Goal: Contribute content

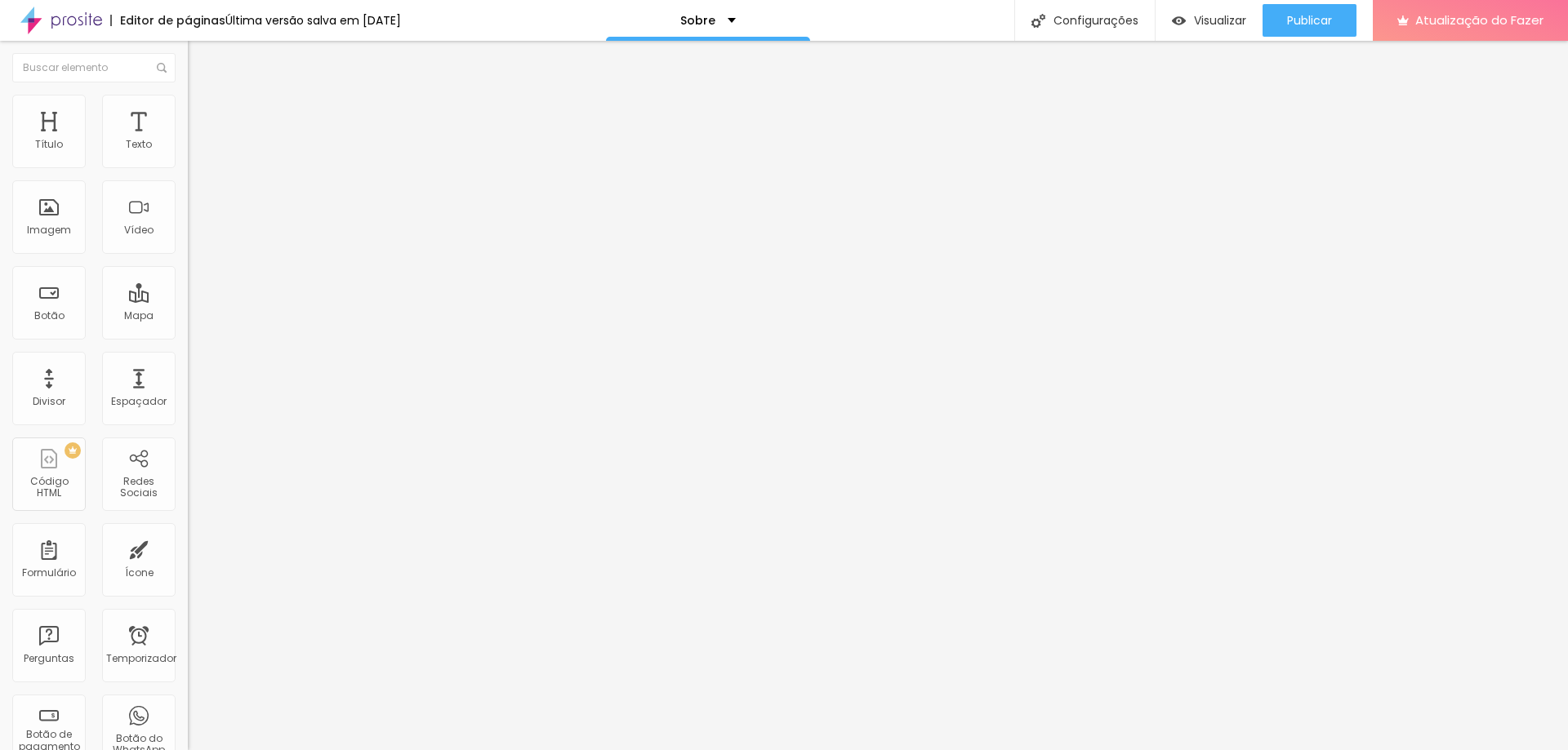
click at [188, 149] on span "Encaixotado" at bounding box center [219, 142] width 64 height 14
click at [188, 174] on font "Completo" at bounding box center [212, 166] width 50 height 14
click at [188, 158] on font "Encaixotado" at bounding box center [219, 151] width 64 height 14
click at [188, 174] on font "Completo" at bounding box center [212, 166] width 50 height 14
click at [188, 93] on img at bounding box center [195, 85] width 14 height 14
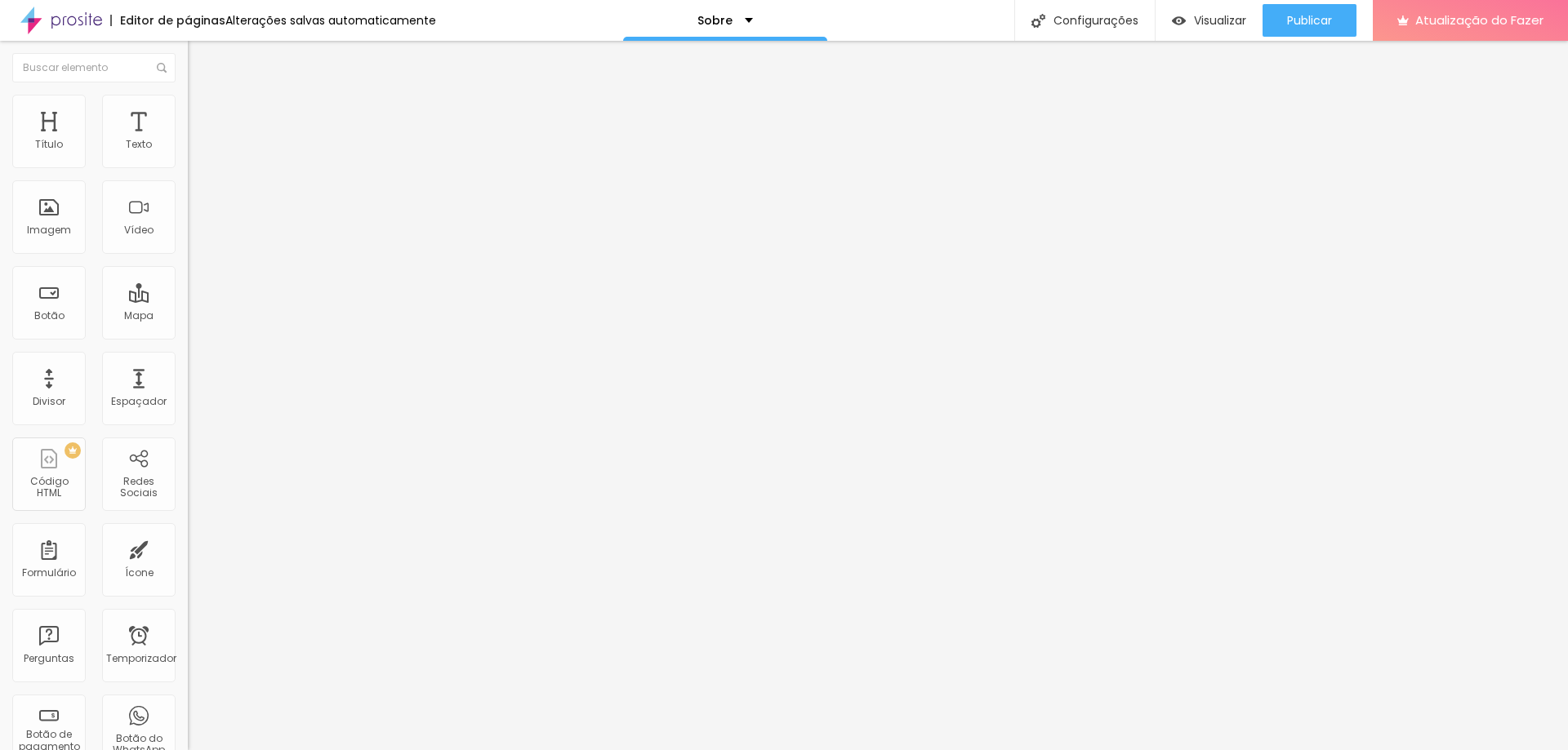
click at [188, 340] on img at bounding box center [193, 345] width 11 height 11
click at [188, 160] on div "Instagram Rede social Instagram Endereço URL https:// Abrir em uma nova aba" at bounding box center [281, 375] width 188 height 495
click at [188, 160] on div "Instagram" at bounding box center [281, 240] width 188 height 225
click at [188, 349] on div "Instagram" at bounding box center [281, 447] width 188 height 196
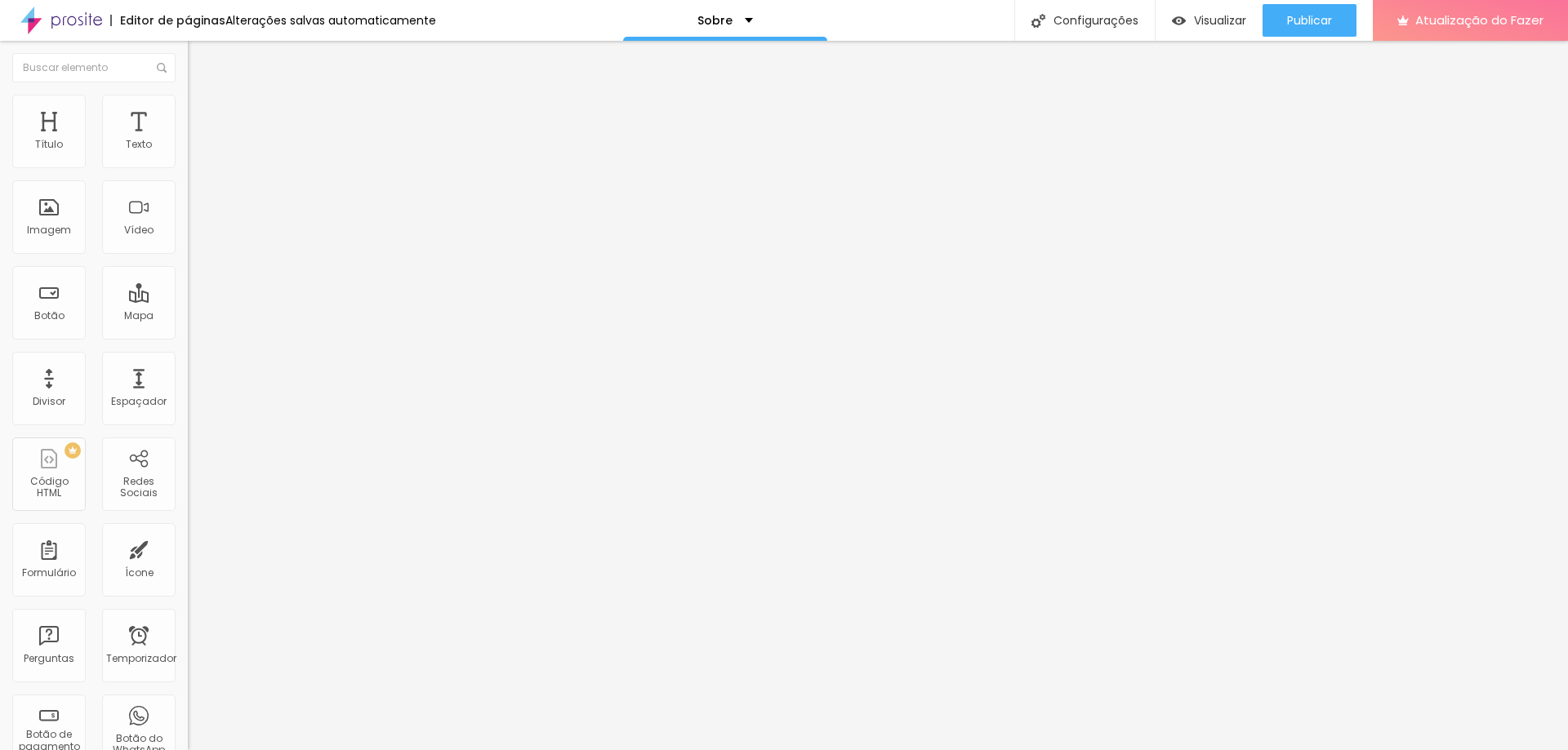
click at [197, 357] on div "Instagram" at bounding box center [282, 447] width 170 height 181
click at [188, 390] on div "Editar nulo Conteúdo Estilo Avançado Instagram Rede social Instagram Endereço U…" at bounding box center [281, 395] width 188 height 709
click at [188, 458] on div "Editar nulo Conteúdo Estilo Avançado Instagram Rede social Instagram Endereço U…" at bounding box center [281, 395] width 188 height 709
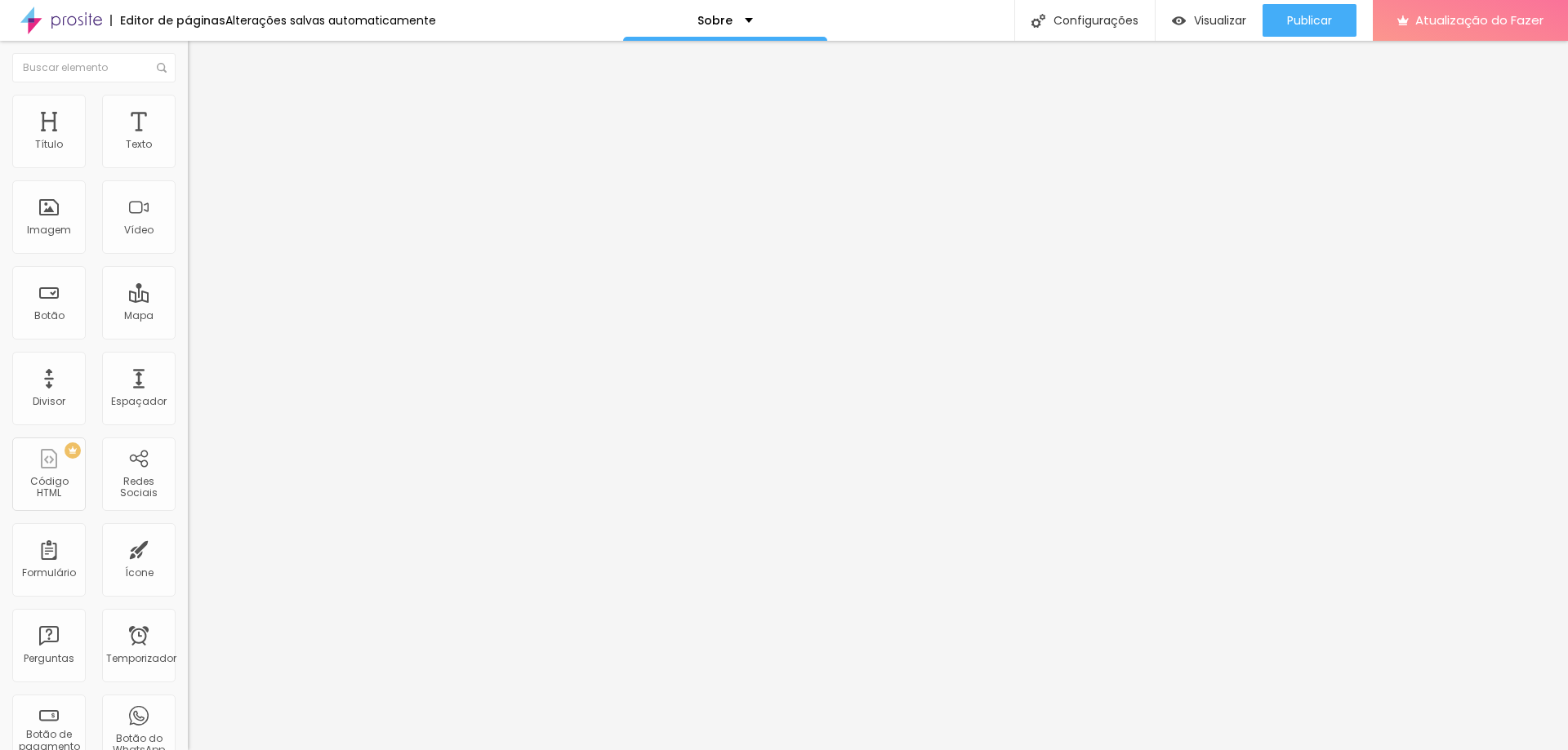
click at [198, 140] on font "Trocar imagem" at bounding box center [237, 133] width 79 height 14
drag, startPoint x: 290, startPoint y: 671, endPoint x: 229, endPoint y: 581, distance: 108.7
click at [355, 749] on div at bounding box center [784, 760] width 1568 height 0
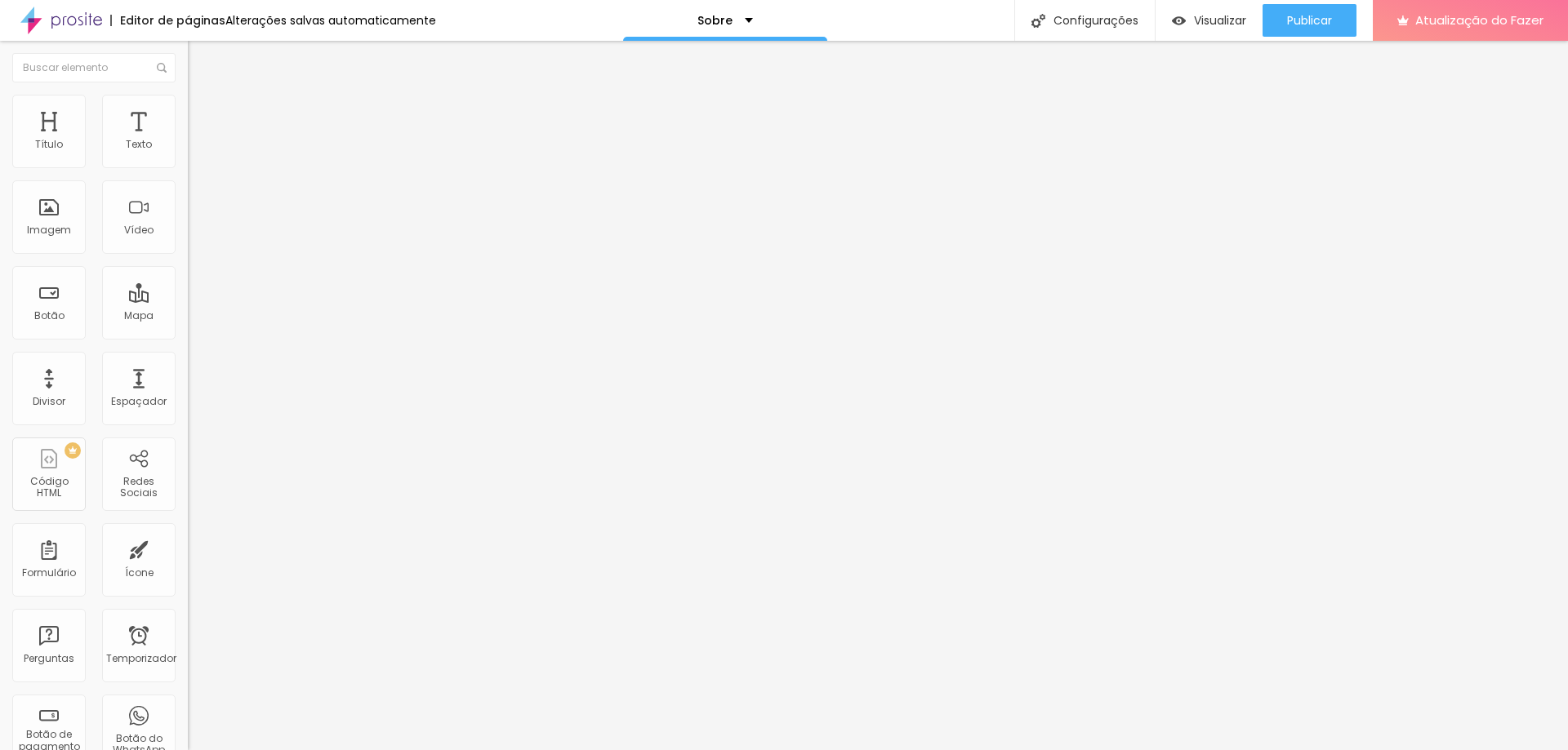
click at [1311, 20] on font "Publicar" at bounding box center [1309, 20] width 45 height 16
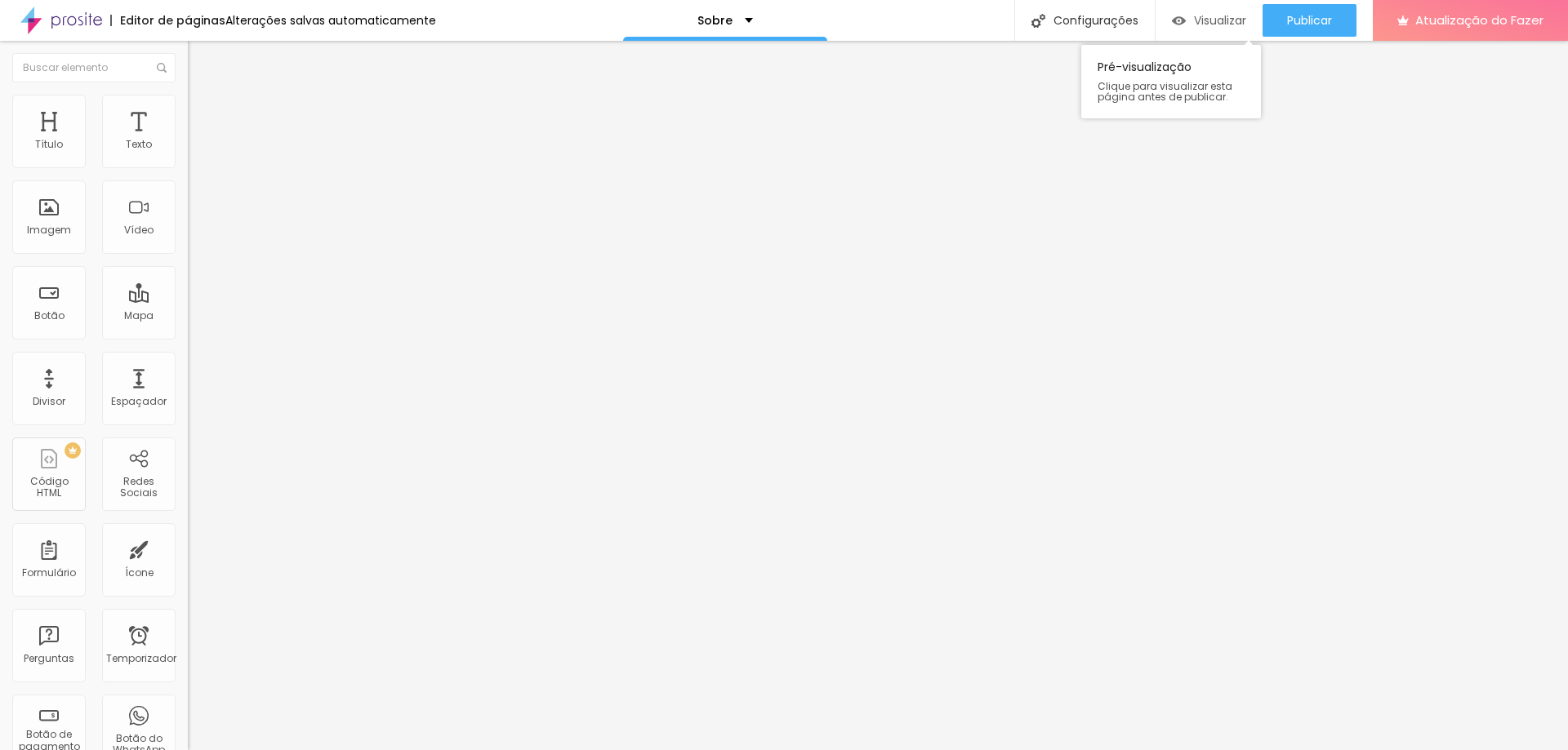
click at [1211, 20] on font "Visualizar" at bounding box center [1220, 20] width 53 height 16
click at [1223, 16] on font "Visualizar" at bounding box center [1220, 20] width 53 height 16
